Goal: Task Accomplishment & Management: Complete application form

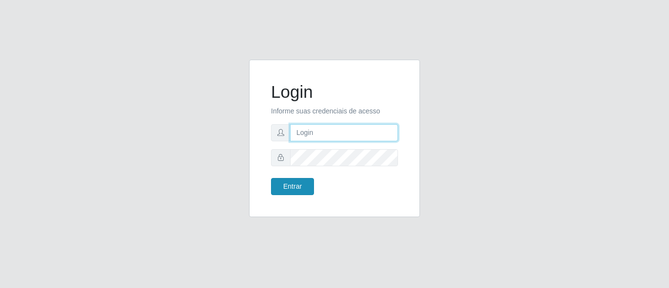
type input "precobom@rejane"
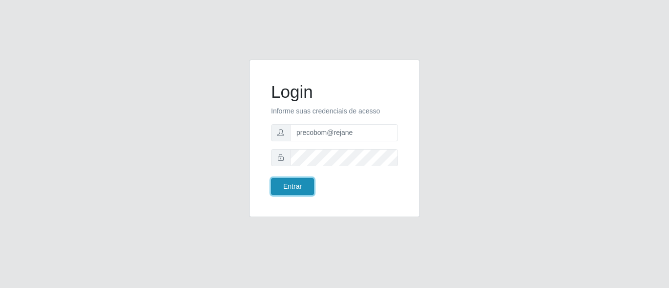
click at [280, 186] on button "Entrar" at bounding box center [292, 186] width 43 height 17
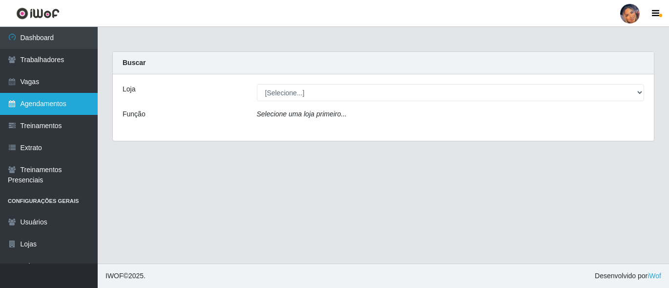
click at [38, 105] on link "Agendamentos" at bounding box center [49, 104] width 98 height 22
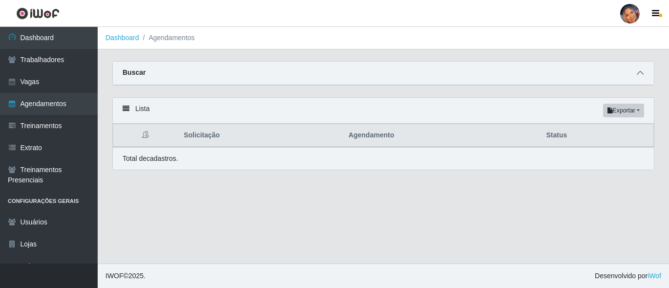
click at [642, 78] on span at bounding box center [641, 72] width 12 height 11
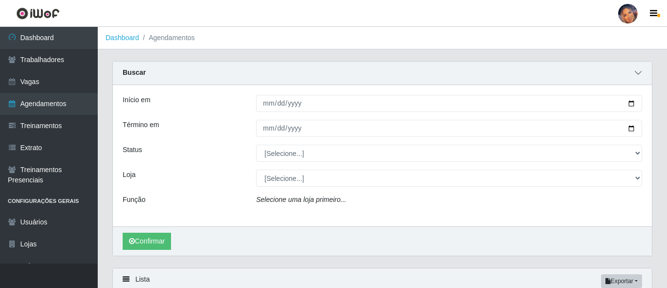
click at [642, 78] on span at bounding box center [638, 72] width 12 height 11
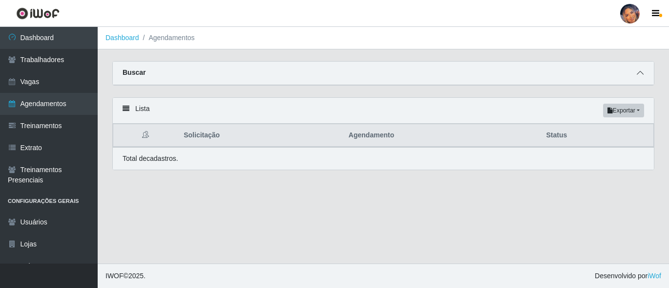
click at [642, 78] on span at bounding box center [641, 72] width 12 height 11
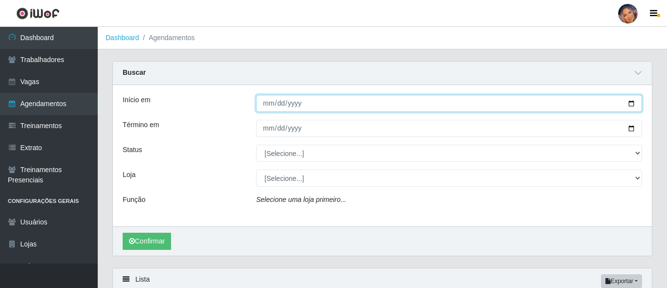
click at [626, 102] on input "Início em" at bounding box center [449, 103] width 386 height 17
click at [626, 101] on input "Início em" at bounding box center [449, 103] width 386 height 17
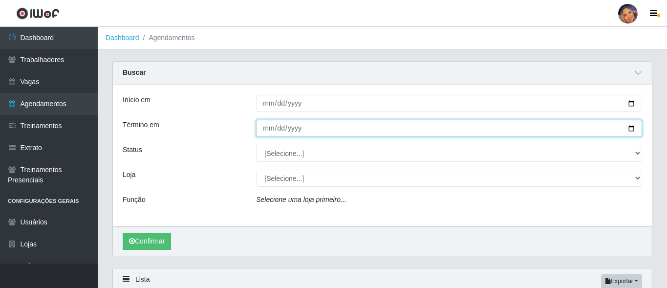
click at [630, 128] on input "Término em" at bounding box center [449, 128] width 386 height 17
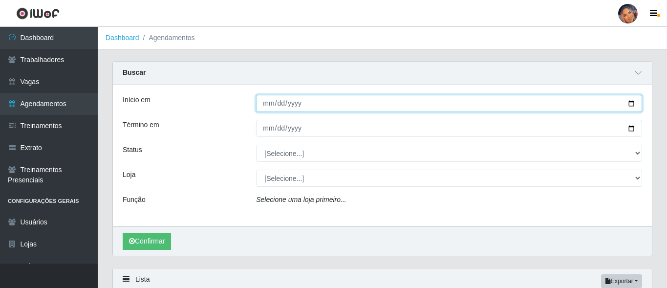
click at [631, 103] on input "Início em" at bounding box center [449, 103] width 386 height 17
type input "[DATE]"
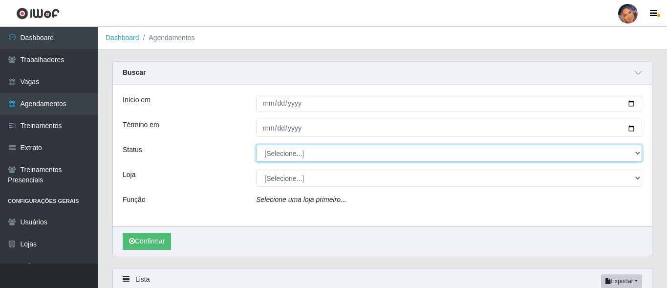
click at [636, 148] on select "[Selecione...] AGENDADO AGUARDANDO LIBERAR EM ANDAMENTO EM REVISÃO FINALIZADO C…" at bounding box center [449, 153] width 386 height 17
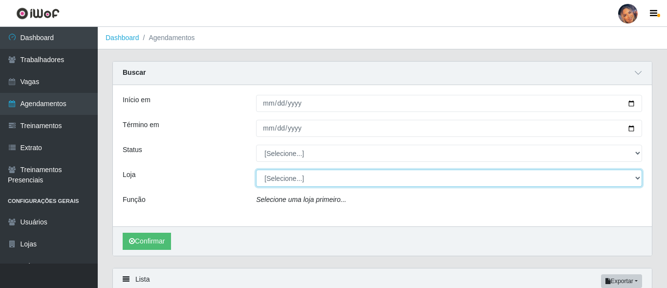
click at [639, 176] on select "[Selecione...] Supermercado Preço Bom" at bounding box center [449, 177] width 386 height 17
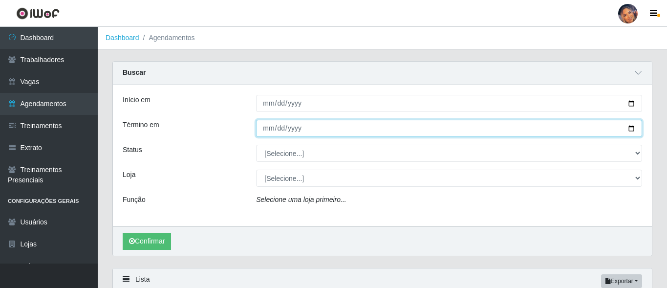
click at [633, 128] on input "Término em" at bounding box center [449, 128] width 386 height 17
type input "[DATE]"
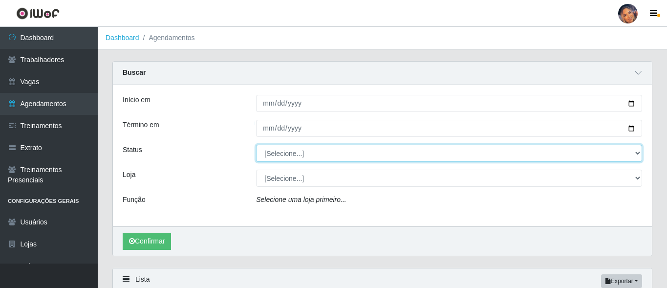
click at [564, 160] on select "[Selecione...] AGENDADO AGUARDANDO LIBERAR EM ANDAMENTO EM REVISÃO FINALIZADO C…" at bounding box center [449, 153] width 386 height 17
select select "AGENDADO"
click at [256, 145] on select "[Selecione...] AGENDADO AGUARDANDO LIBERAR EM ANDAMENTO EM REVISÃO FINALIZADO C…" at bounding box center [449, 153] width 386 height 17
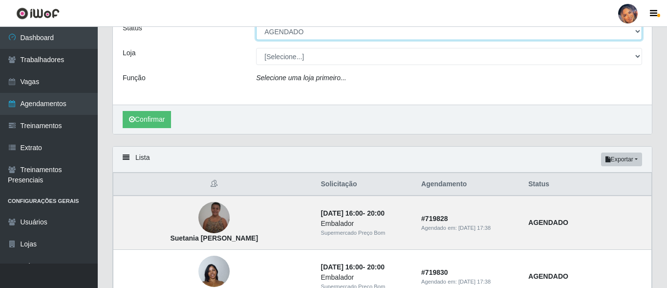
scroll to position [98, 0]
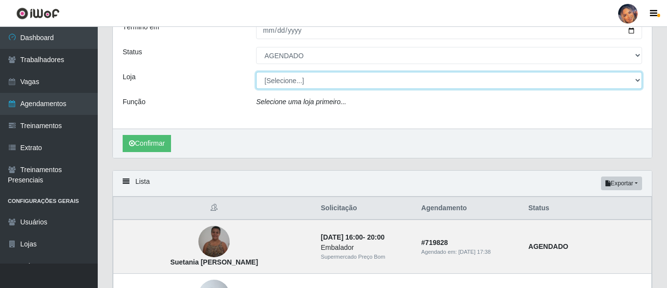
click at [361, 83] on select "[Selecione...] Supermercado Preço Bom" at bounding box center [449, 80] width 386 height 17
select select "169"
click at [256, 72] on select "[Selecione...] Supermercado Preço Bom" at bounding box center [449, 80] width 386 height 17
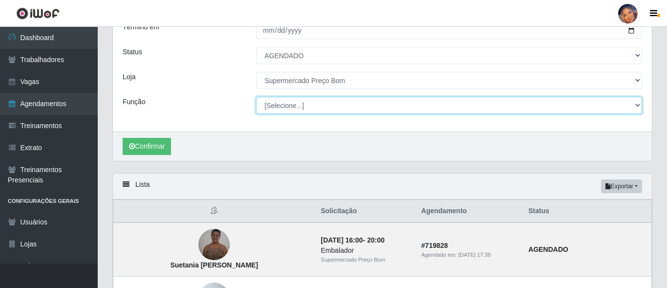
click at [353, 108] on select "[Selecione...] ASG ASG + ASG ++ Balconista Balconista + Balconista ++ Embalador…" at bounding box center [449, 105] width 386 height 17
select select "22"
click at [256, 97] on select "[Selecione...] ASG ASG + ASG ++ Balconista Balconista + Balconista ++ Embalador…" at bounding box center [449, 105] width 386 height 17
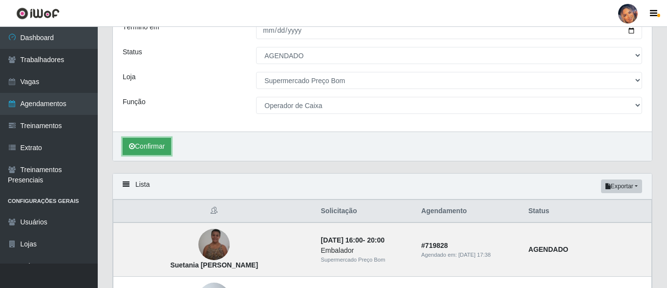
click at [155, 146] on button "Confirmar" at bounding box center [147, 146] width 48 height 17
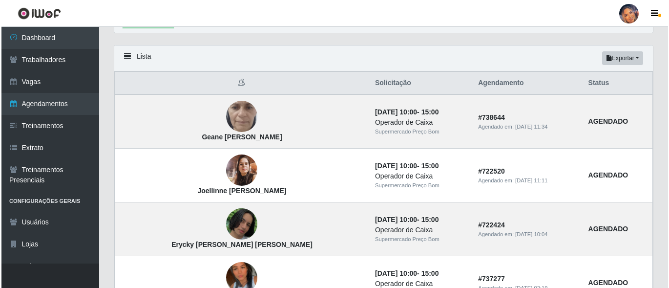
scroll to position [244, 0]
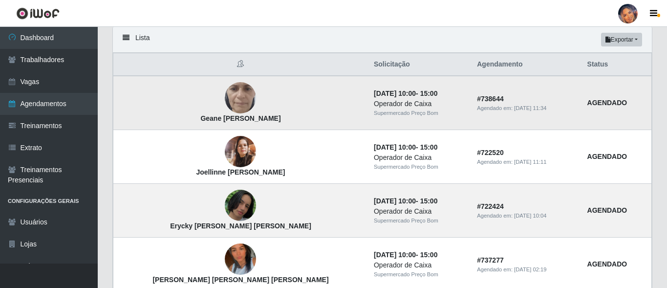
click at [225, 91] on img at bounding box center [240, 97] width 31 height 69
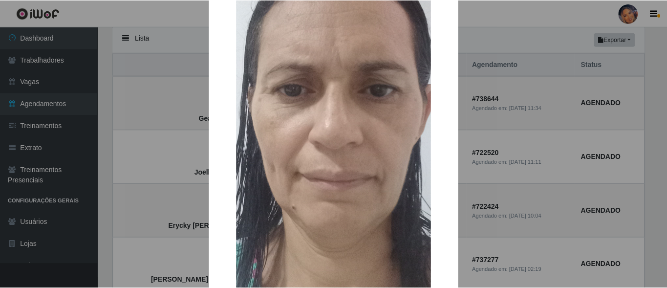
scroll to position [98, 0]
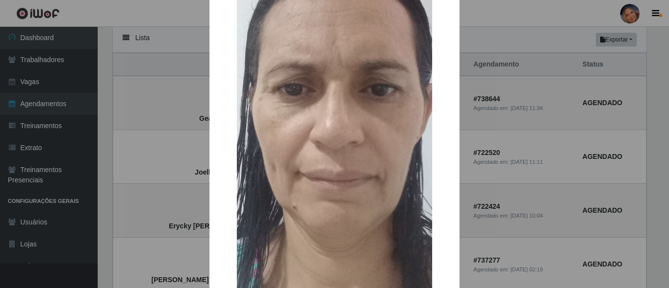
click at [171, 84] on div "× Geane [PERSON_NAME] OK Cancel" at bounding box center [334, 144] width 669 height 288
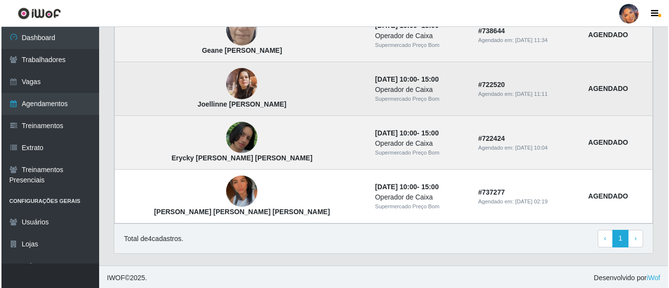
scroll to position [315, 0]
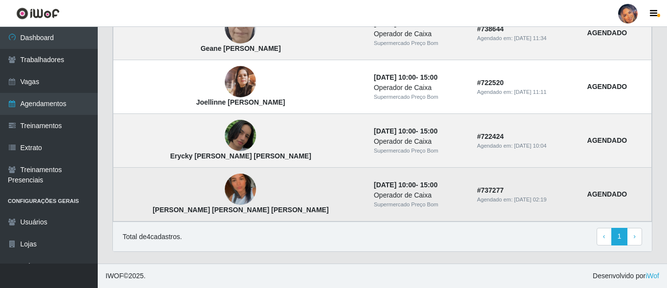
click at [225, 189] on img at bounding box center [240, 190] width 31 height 56
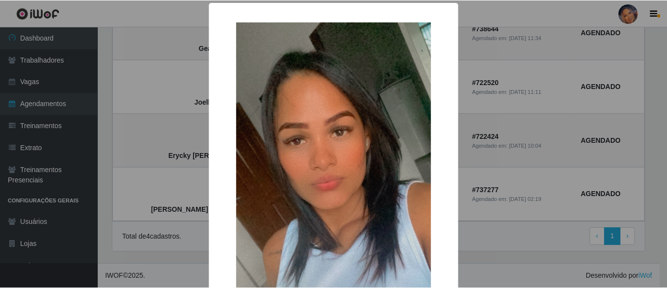
scroll to position [0, 0]
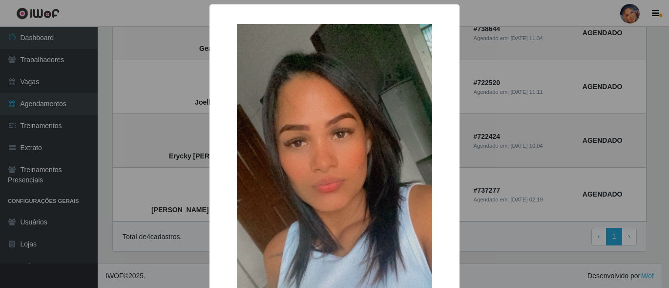
click at [122, 135] on div "× [PERSON_NAME] [PERSON_NAME] [PERSON_NAME] OK Cancel" at bounding box center [334, 144] width 669 height 288
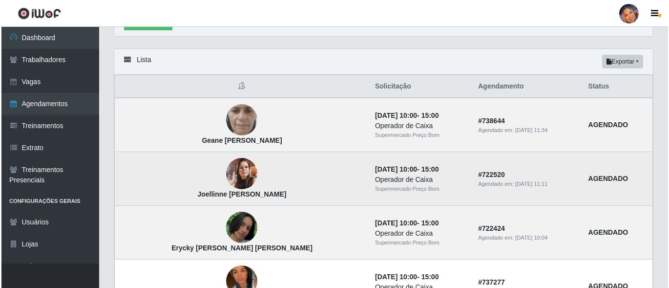
scroll to position [217, 0]
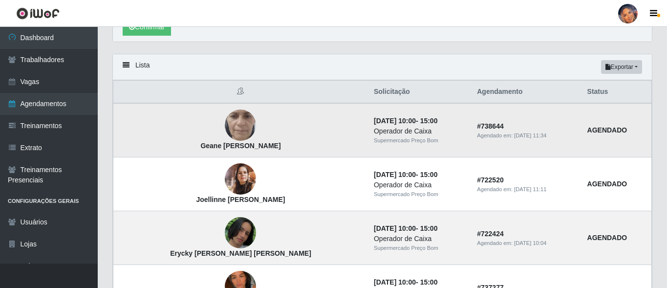
click at [225, 116] on img at bounding box center [240, 124] width 31 height 69
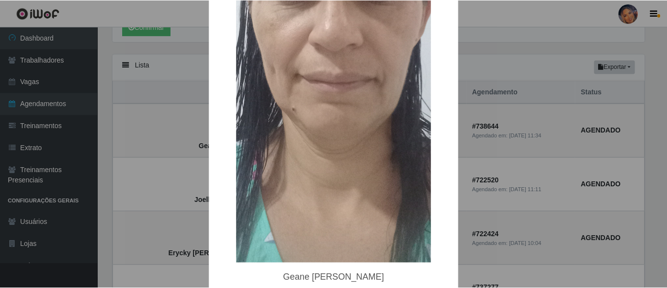
scroll to position [147, 0]
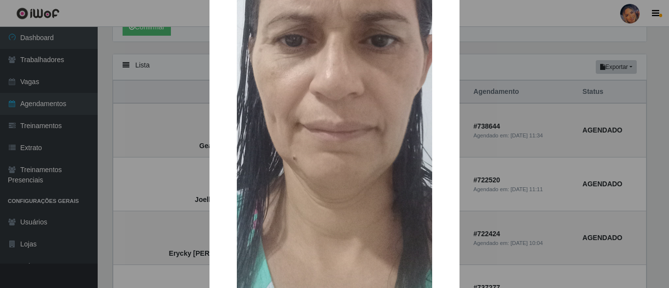
click at [156, 98] on div "× Geane [PERSON_NAME] OK Cancel" at bounding box center [334, 144] width 669 height 288
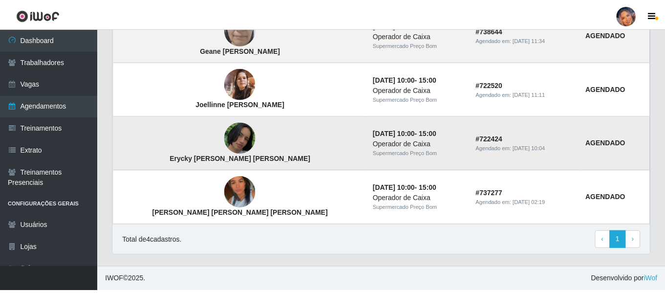
scroll to position [266, 0]
